Goal: Task Accomplishment & Management: Use online tool/utility

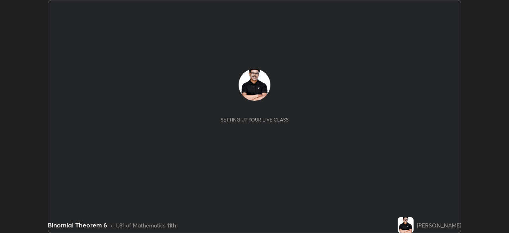
scroll to position [233, 509]
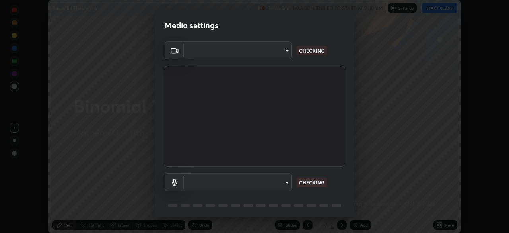
type input "c35a285883de36ed13854a1fbed0525b0d3f8b863e97d5e3b573df760e09333d"
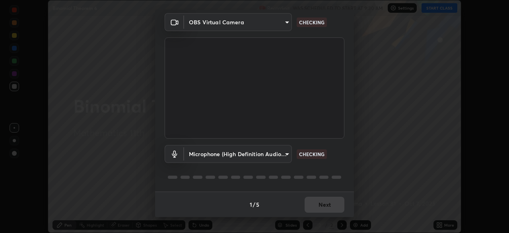
click at [290, 152] on body "Erase all Binomial Theorem 6 Recording WAS SCHEDULED TO START AT 9:30 AM Settin…" at bounding box center [254, 116] width 509 height 233
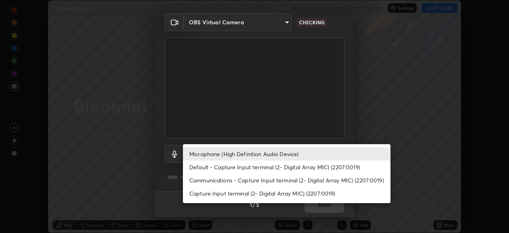
click at [287, 182] on li "Communications - Capture Input terminal (2- Digital Array MIC) (2207:0019)" at bounding box center [287, 179] width 208 height 13
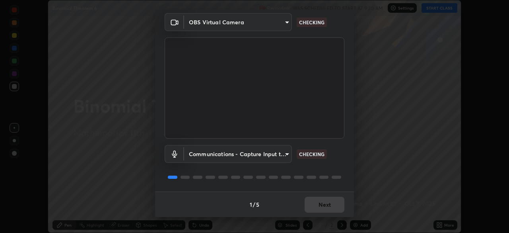
click at [289, 154] on body "Erase all Binomial Theorem 6 Recording WAS SCHEDULED TO START AT 9:30 AM Settin…" at bounding box center [254, 116] width 509 height 233
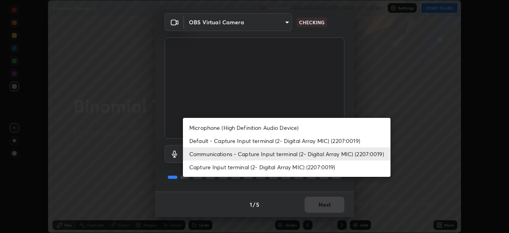
click at [276, 128] on li "Microphone (High Definition Audio Device)" at bounding box center [287, 127] width 208 height 13
type input "3d334ac0a462d559afaba984711ee6781e2bfd9c7b4003d7f15efc1d03da94cf"
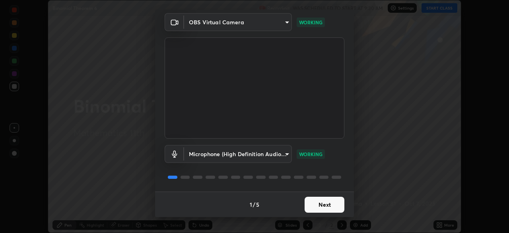
click at [337, 206] on button "Next" at bounding box center [325, 205] width 40 height 16
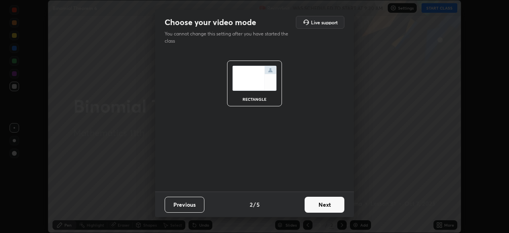
click at [339, 204] on button "Next" at bounding box center [325, 205] width 40 height 16
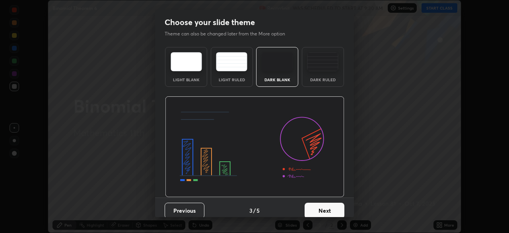
click at [340, 210] on button "Next" at bounding box center [325, 211] width 40 height 16
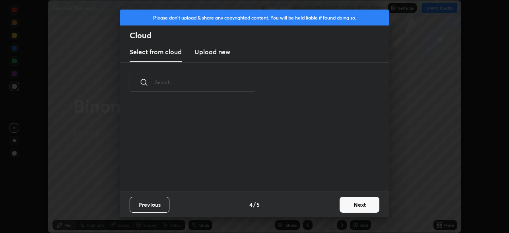
scroll to position [88, 255]
click at [363, 206] on button "Next" at bounding box center [360, 205] width 40 height 16
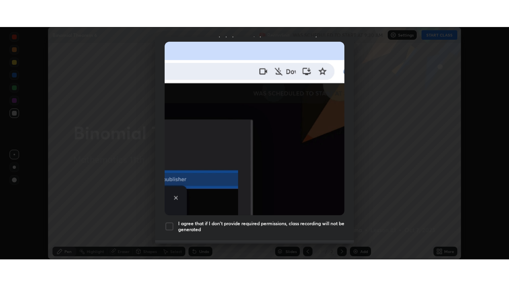
scroll to position [191, 0]
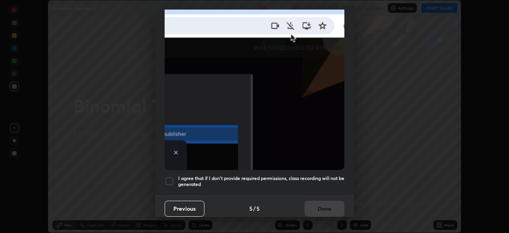
click at [173, 176] on div at bounding box center [170, 181] width 10 height 10
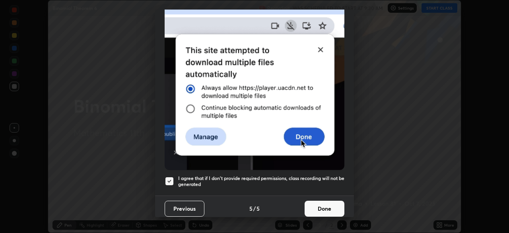
click at [326, 208] on button "Done" at bounding box center [325, 209] width 40 height 16
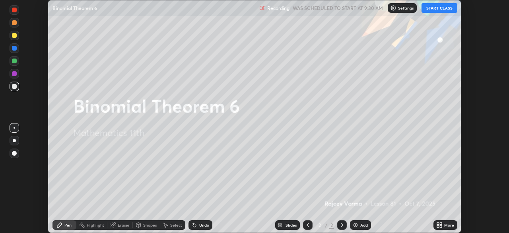
click at [443, 8] on button "START CLASS" at bounding box center [440, 8] width 36 height 10
click at [441, 222] on icon at bounding box center [441, 223] width 2 height 2
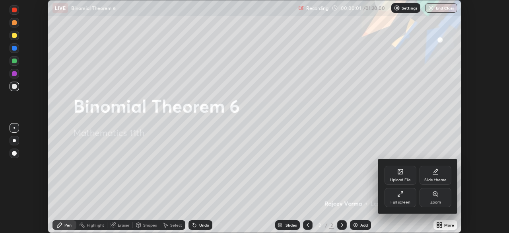
click at [405, 200] on div "Full screen" at bounding box center [401, 202] width 20 height 4
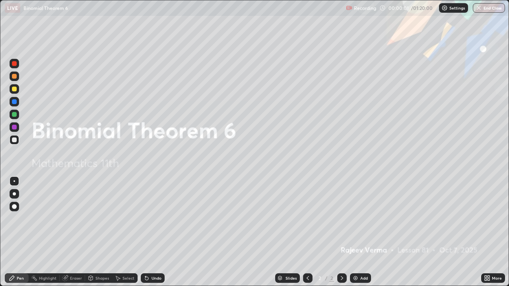
scroll to position [286, 509]
click at [363, 232] on div "Add" at bounding box center [364, 279] width 8 height 4
click at [361, 232] on div "Add" at bounding box center [360, 279] width 21 height 10
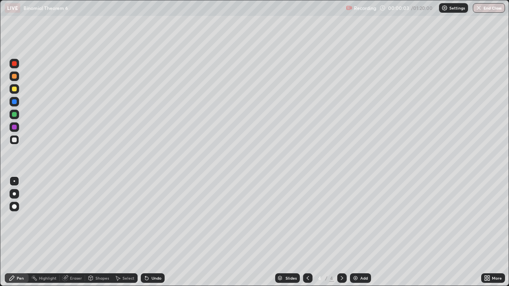
click at [361, 232] on div "Add" at bounding box center [364, 279] width 8 height 4
click at [360, 232] on div "Add" at bounding box center [364, 279] width 8 height 4
click at [361, 232] on div "Add" at bounding box center [364, 279] width 8 height 4
click at [359, 232] on div "Add" at bounding box center [360, 279] width 21 height 10
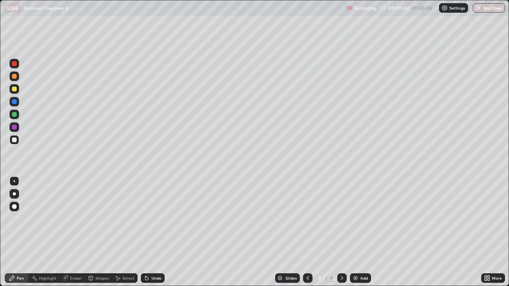
click at [306, 232] on icon at bounding box center [308, 278] width 6 height 6
click at [308, 232] on icon at bounding box center [308, 278] width 6 height 6
click at [308, 232] on icon at bounding box center [308, 279] width 2 height 4
click at [308, 232] on icon at bounding box center [308, 278] width 6 height 6
click at [308, 232] on icon at bounding box center [308, 279] width 2 height 4
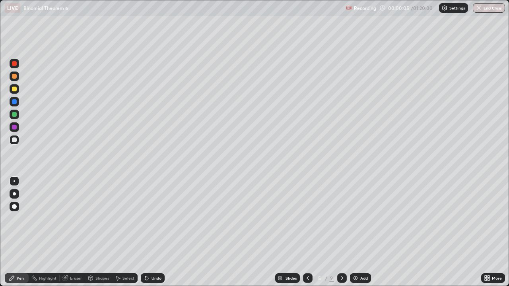
click at [308, 232] on icon at bounding box center [308, 278] width 6 height 6
click at [306, 232] on icon at bounding box center [308, 278] width 6 height 6
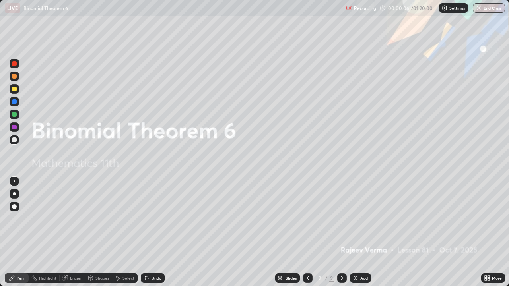
click at [307, 232] on icon at bounding box center [308, 279] width 2 height 4
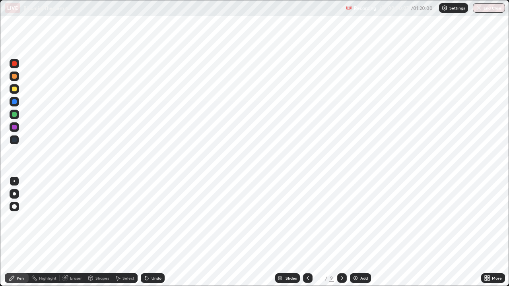
click at [341, 232] on icon at bounding box center [342, 278] width 6 height 6
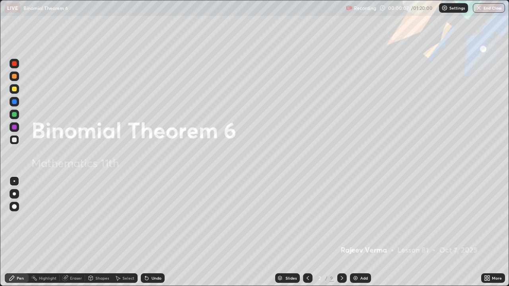
click at [344, 232] on icon at bounding box center [342, 278] width 6 height 6
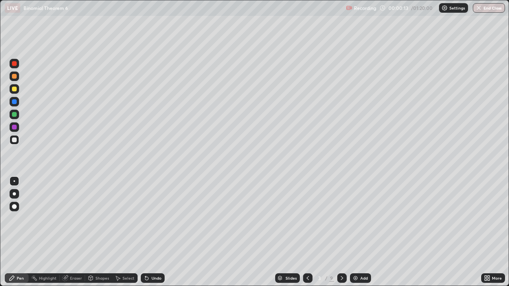
click at [15, 140] on div at bounding box center [14, 140] width 5 height 5
click at [16, 140] on div at bounding box center [14, 140] width 5 height 5
click at [150, 232] on div "Undo" at bounding box center [153, 279] width 24 height 10
click at [152, 232] on div "Undo" at bounding box center [153, 279] width 24 height 10
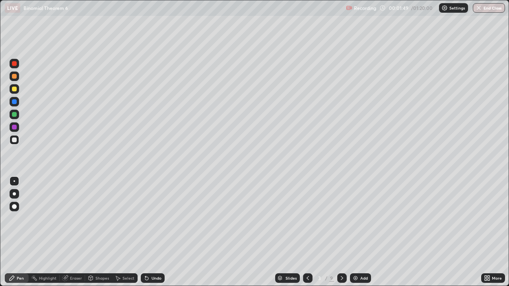
click at [152, 232] on div "Undo" at bounding box center [153, 279] width 24 height 10
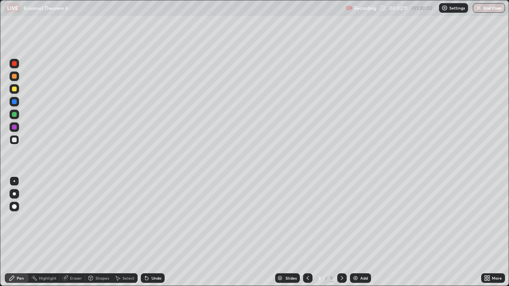
click at [156, 232] on div "Undo" at bounding box center [157, 279] width 10 height 4
click at [16, 89] on div at bounding box center [14, 89] width 5 height 5
click at [157, 232] on div "Undo" at bounding box center [157, 279] width 10 height 4
click at [159, 232] on div "Undo" at bounding box center [157, 279] width 10 height 4
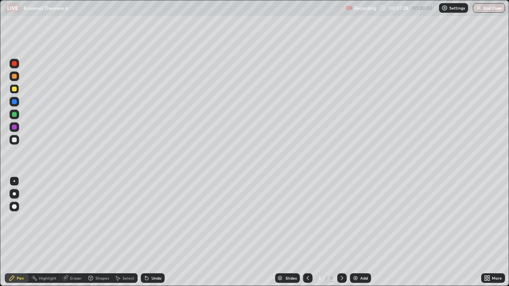
click at [74, 232] on div "Eraser" at bounding box center [76, 279] width 12 height 4
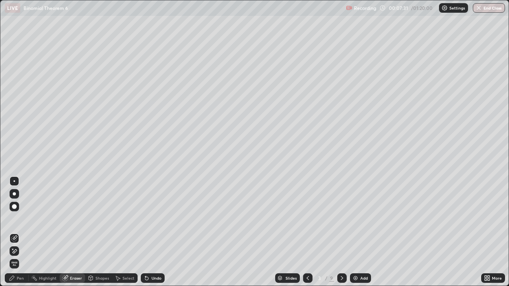
click at [16, 232] on div "Pen" at bounding box center [17, 279] width 24 height 10
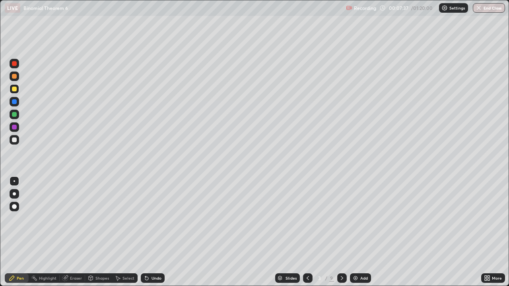
click at [73, 232] on div "Eraser" at bounding box center [76, 279] width 12 height 4
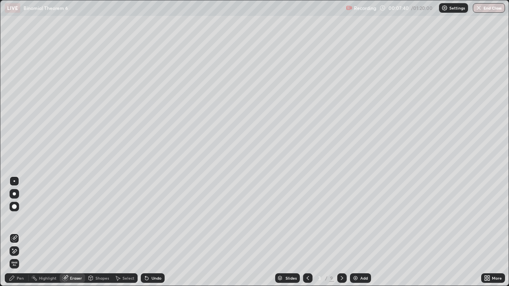
click at [20, 232] on div "Pen" at bounding box center [20, 279] width 7 height 4
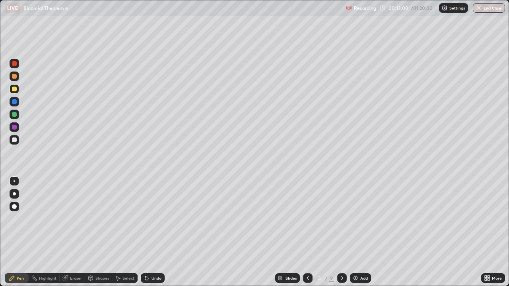
click at [310, 232] on div at bounding box center [308, 279] width 10 height 10
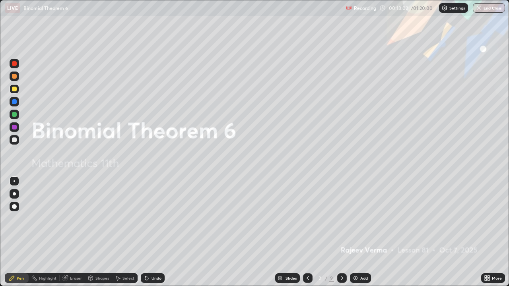
click at [342, 232] on icon at bounding box center [342, 279] width 2 height 4
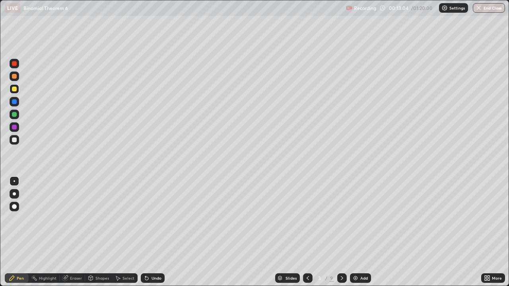
click at [345, 232] on div at bounding box center [342, 279] width 10 height 10
click at [152, 232] on div "Undo" at bounding box center [157, 279] width 10 height 4
click at [156, 232] on div "Undo" at bounding box center [153, 279] width 24 height 10
click at [149, 232] on div "Undo" at bounding box center [153, 279] width 24 height 10
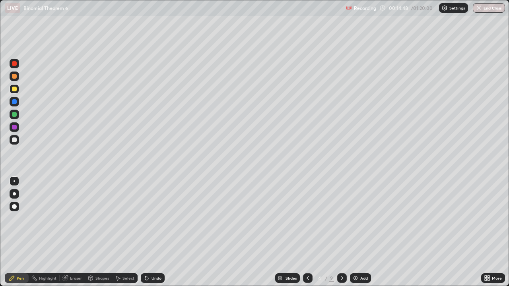
click at [158, 232] on div "Undo" at bounding box center [157, 279] width 10 height 4
click at [159, 232] on div "Undo" at bounding box center [157, 279] width 10 height 4
click at [161, 232] on div "Undo" at bounding box center [153, 279] width 24 height 10
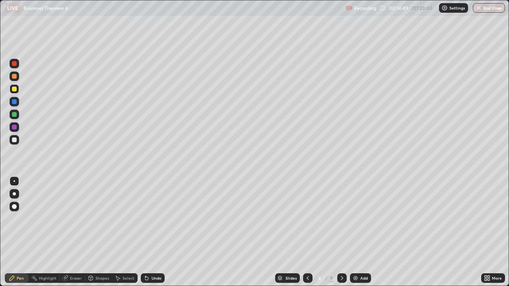
click at [161, 232] on div "Undo" at bounding box center [153, 279] width 24 height 10
click at [162, 232] on div "Undo" at bounding box center [153, 279] width 24 height 10
click at [163, 232] on div "Undo" at bounding box center [153, 279] width 24 height 10
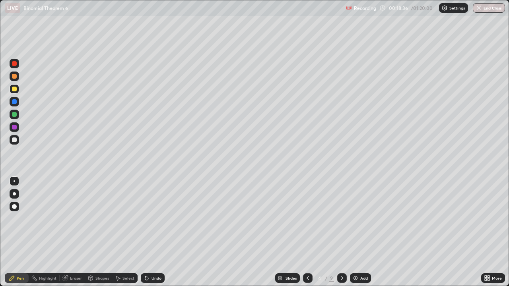
click at [14, 87] on div at bounding box center [14, 89] width 5 height 5
click at [14, 76] on div at bounding box center [14, 76] width 5 height 5
click at [12, 140] on div at bounding box center [14, 140] width 5 height 5
click at [152, 232] on div "Undo" at bounding box center [157, 279] width 10 height 4
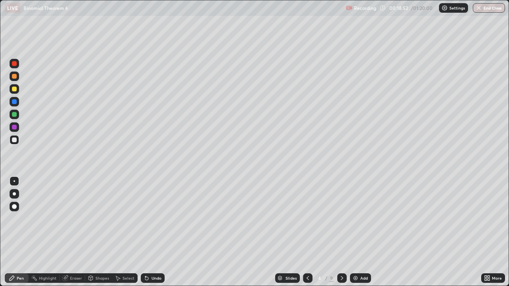
click at [152, 232] on div "Undo" at bounding box center [157, 279] width 10 height 4
click at [150, 232] on div "Undo" at bounding box center [153, 279] width 24 height 10
click at [154, 232] on div "Undo" at bounding box center [157, 279] width 10 height 4
click at [341, 232] on icon at bounding box center [342, 278] width 6 height 6
click at [154, 232] on div "Undo" at bounding box center [153, 279] width 24 height 10
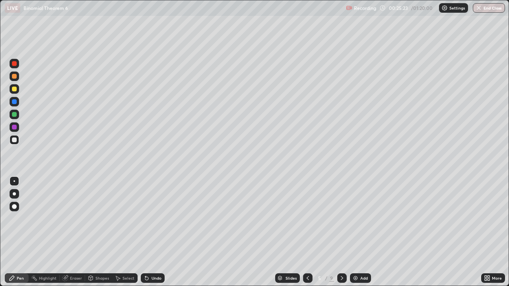
click at [154, 232] on div "Undo" at bounding box center [157, 279] width 10 height 4
click at [13, 90] on div at bounding box center [14, 89] width 5 height 5
click at [341, 232] on icon at bounding box center [342, 278] width 6 height 6
click at [16, 232] on div "Pen" at bounding box center [17, 279] width 24 height 10
click at [305, 232] on icon at bounding box center [308, 278] width 6 height 6
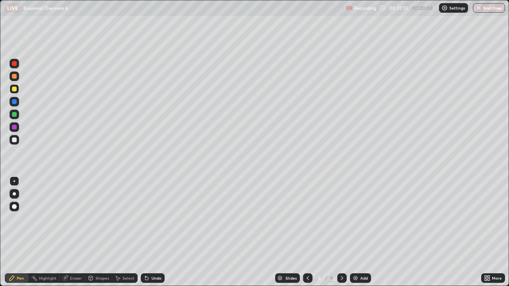
click at [341, 232] on div at bounding box center [342, 279] width 10 height 10
click at [306, 232] on icon at bounding box center [308, 278] width 6 height 6
click at [339, 232] on icon at bounding box center [342, 278] width 6 height 6
click at [15, 74] on div at bounding box center [14, 76] width 5 height 5
click at [15, 88] on div at bounding box center [14, 89] width 5 height 5
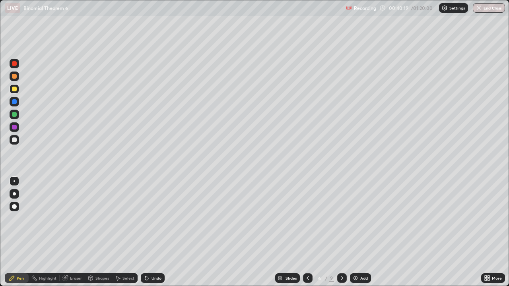
click at [155, 232] on div "Undo" at bounding box center [157, 279] width 10 height 4
click at [159, 232] on div "Undo" at bounding box center [157, 279] width 10 height 4
click at [158, 232] on div "Undo" at bounding box center [153, 279] width 24 height 10
click at [16, 115] on div at bounding box center [14, 114] width 5 height 5
click at [16, 91] on div at bounding box center [14, 89] width 5 height 5
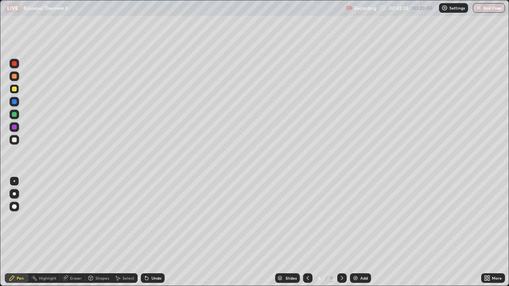
click at [76, 232] on div "Eraser" at bounding box center [76, 279] width 12 height 4
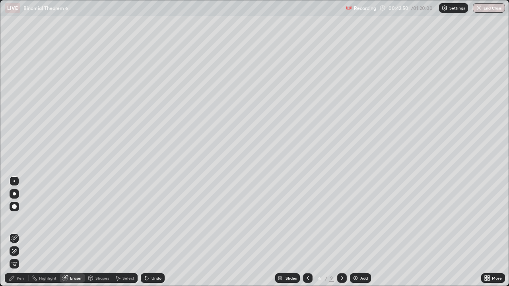
click at [18, 232] on div "Pen" at bounding box center [20, 279] width 7 height 4
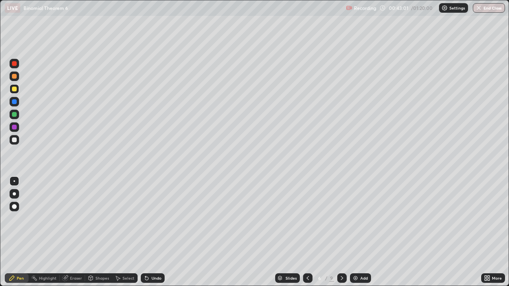
click at [156, 232] on div "Undo" at bounding box center [157, 279] width 10 height 4
click at [159, 232] on div "Undo" at bounding box center [157, 279] width 10 height 4
click at [71, 232] on div "Eraser" at bounding box center [76, 279] width 12 height 4
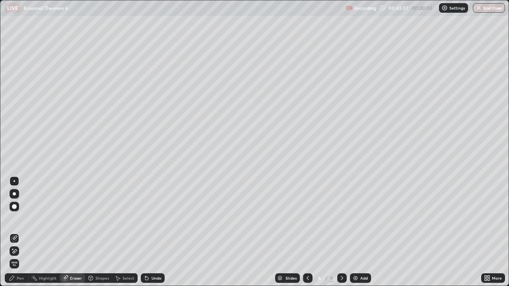
click at [22, 232] on div "Pen" at bounding box center [20, 279] width 7 height 4
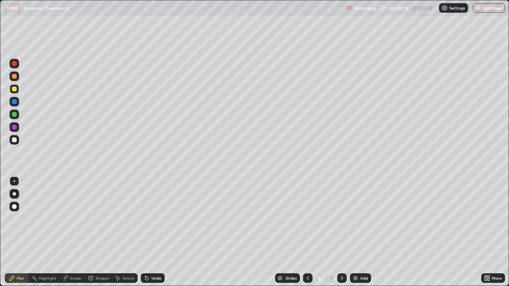
click at [76, 232] on div "Eraser" at bounding box center [76, 279] width 12 height 4
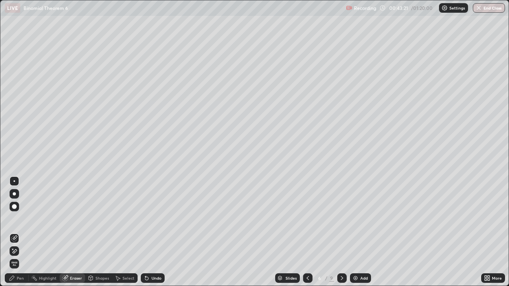
click at [21, 232] on div "Pen" at bounding box center [20, 279] width 7 height 4
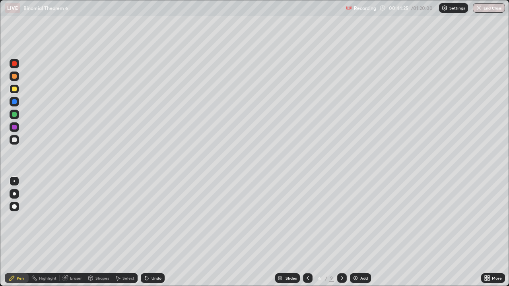
click at [77, 232] on div "Eraser" at bounding box center [76, 279] width 12 height 4
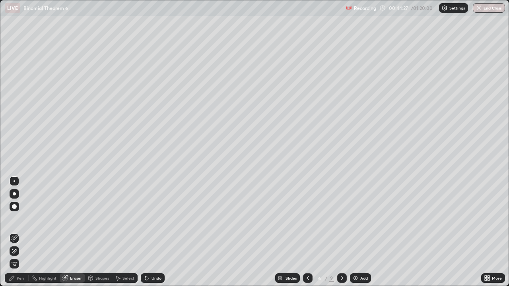
click at [24, 232] on div "Pen" at bounding box center [17, 279] width 24 height 10
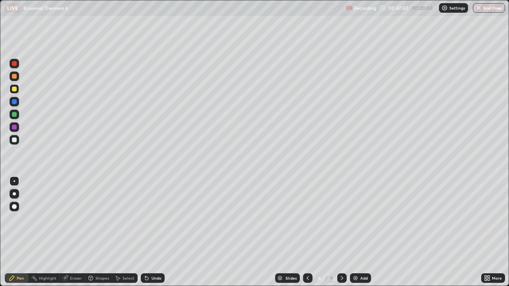
click at [14, 141] on div at bounding box center [14, 140] width 5 height 5
click at [16, 91] on div at bounding box center [14, 89] width 5 height 5
click at [68, 232] on div "Eraser" at bounding box center [72, 279] width 25 height 10
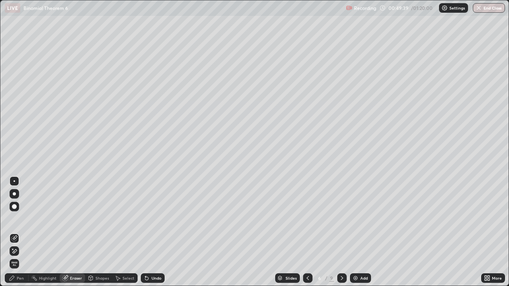
click at [23, 232] on div "Pen" at bounding box center [20, 279] width 7 height 4
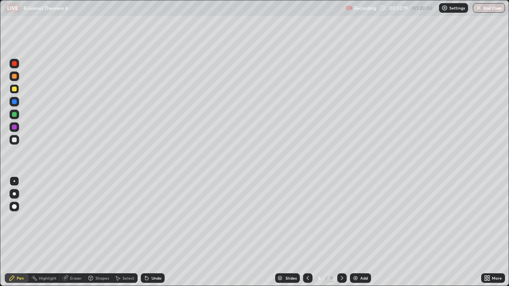
click at [14, 77] on div at bounding box center [14, 76] width 5 height 5
click at [78, 232] on div "Eraser" at bounding box center [76, 279] width 12 height 4
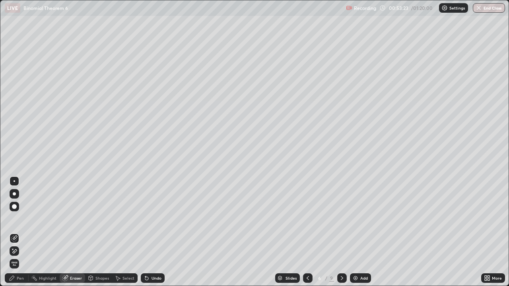
click at [18, 232] on div "Pen" at bounding box center [17, 279] width 24 height 10
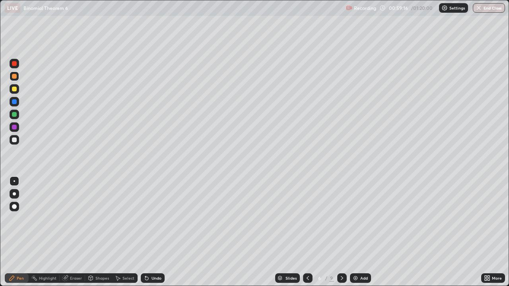
click at [342, 232] on icon at bounding box center [342, 278] width 6 height 6
click at [15, 116] on div at bounding box center [14, 114] width 5 height 5
click at [17, 90] on div at bounding box center [15, 89] width 10 height 10
click at [15, 89] on div at bounding box center [14, 89] width 5 height 5
click at [74, 232] on div "Eraser" at bounding box center [76, 279] width 12 height 4
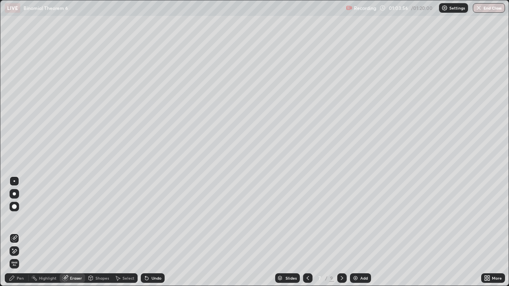
click at [21, 232] on div "Pen" at bounding box center [20, 279] width 7 height 4
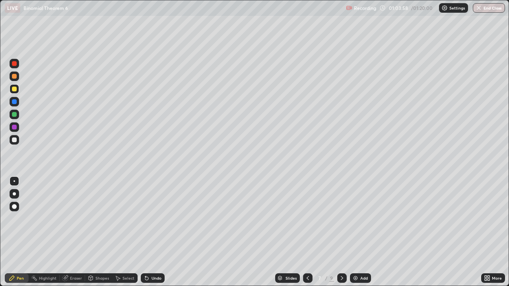
click at [73, 232] on div "Eraser" at bounding box center [76, 279] width 12 height 4
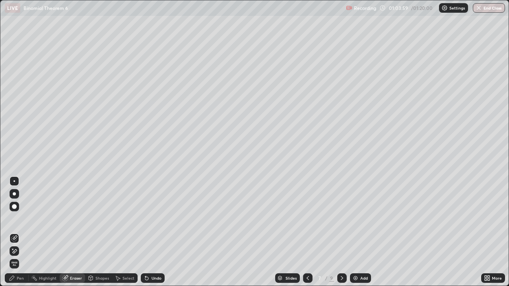
click at [14, 232] on icon at bounding box center [14, 251] width 6 height 7
click at [19, 232] on div "Pen" at bounding box center [20, 279] width 7 height 4
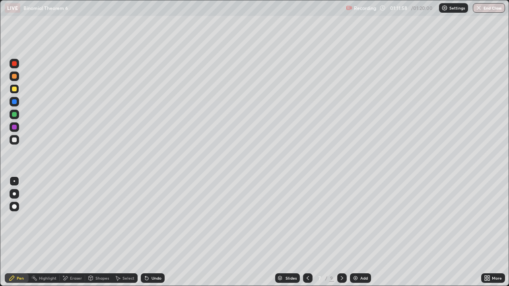
click at [340, 232] on icon at bounding box center [342, 278] width 6 height 6
click at [14, 113] on div at bounding box center [14, 114] width 5 height 5
click at [15, 88] on div at bounding box center [14, 89] width 5 height 5
click at [152, 232] on div "Undo" at bounding box center [157, 279] width 10 height 4
click at [156, 232] on div "Undo" at bounding box center [157, 279] width 10 height 4
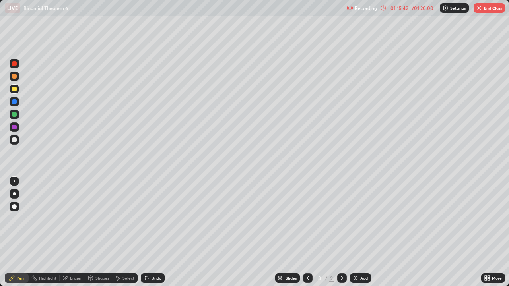
click at [155, 232] on div "Undo" at bounding box center [157, 279] width 10 height 4
click at [68, 232] on icon at bounding box center [65, 278] width 6 height 7
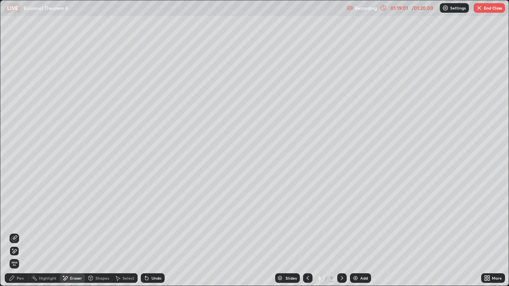
click at [18, 232] on div "Pen" at bounding box center [17, 279] width 24 height 10
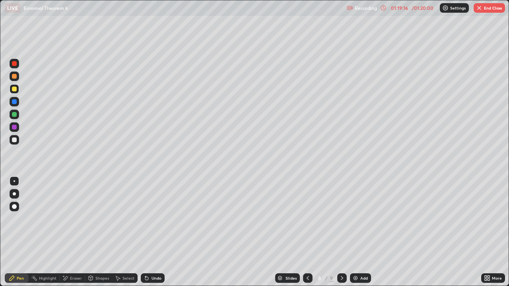
click at [74, 232] on div "Eraser" at bounding box center [76, 279] width 12 height 4
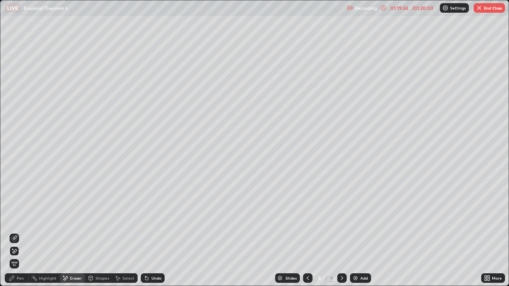
click at [18, 232] on div "Pen" at bounding box center [20, 279] width 7 height 4
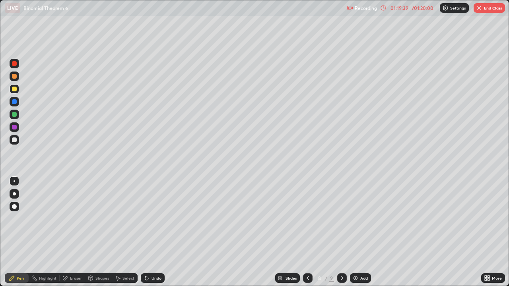
click at [72, 232] on div "Eraser" at bounding box center [76, 279] width 12 height 4
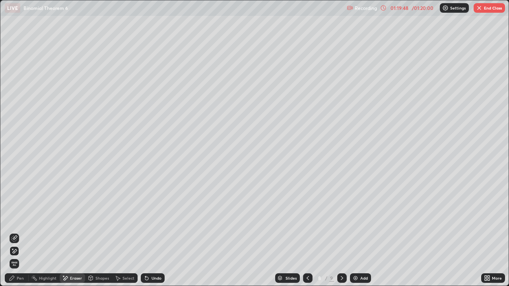
click at [21, 232] on div "Pen" at bounding box center [20, 279] width 7 height 4
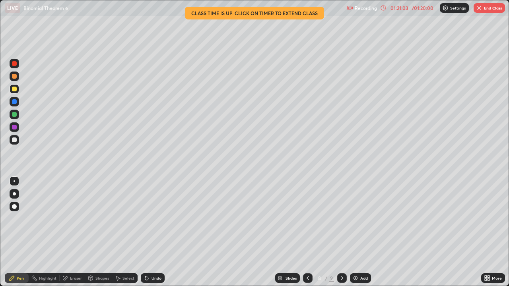
click at [489, 12] on button "End Class" at bounding box center [489, 8] width 31 height 10
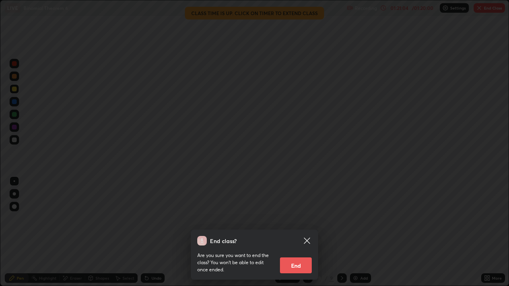
click at [299, 232] on button "End" at bounding box center [296, 266] width 32 height 16
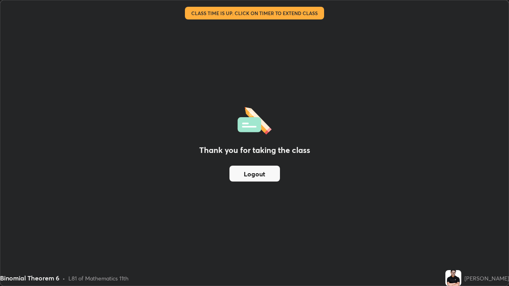
click at [252, 172] on button "Logout" at bounding box center [255, 174] width 51 height 16
click at [244, 173] on button "Logout" at bounding box center [255, 174] width 51 height 16
click at [231, 173] on button "Logout" at bounding box center [255, 174] width 51 height 16
